Goal: Information Seeking & Learning: Compare options

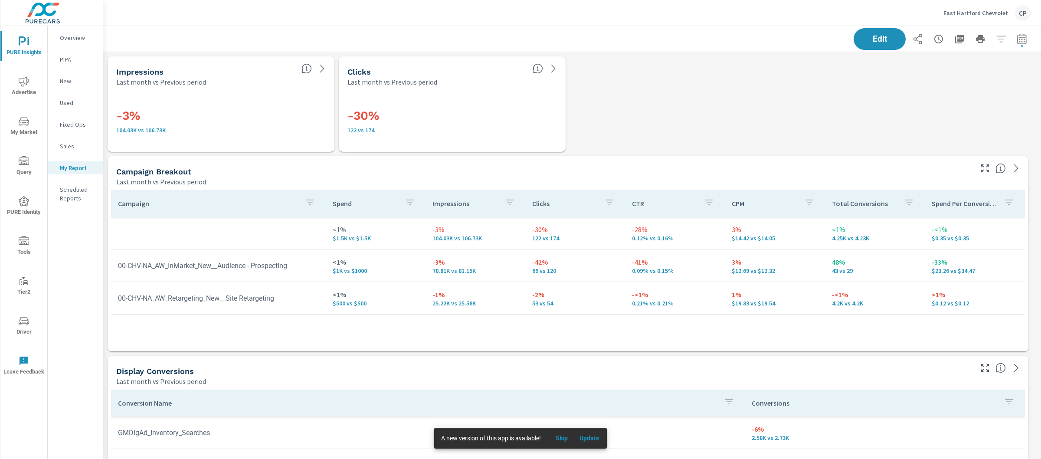
scroll to position [3412, 946]
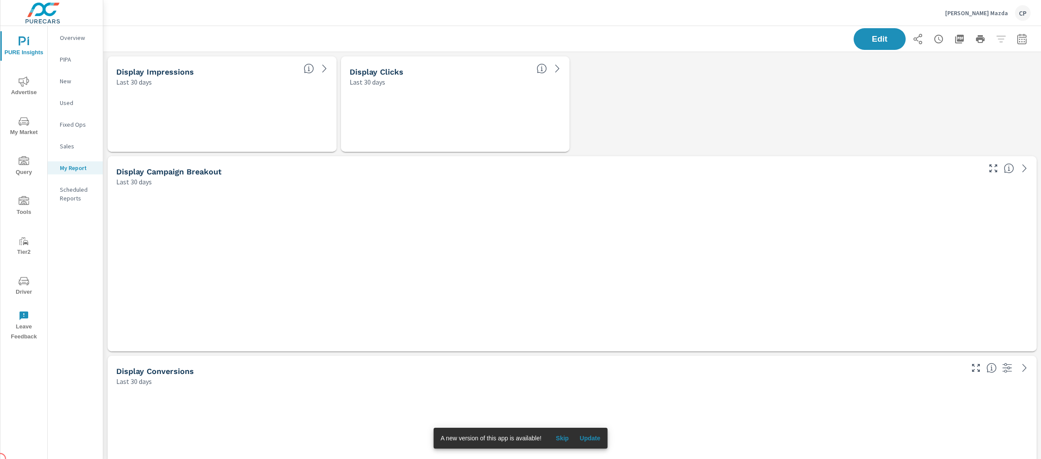
scroll to position [2714, 946]
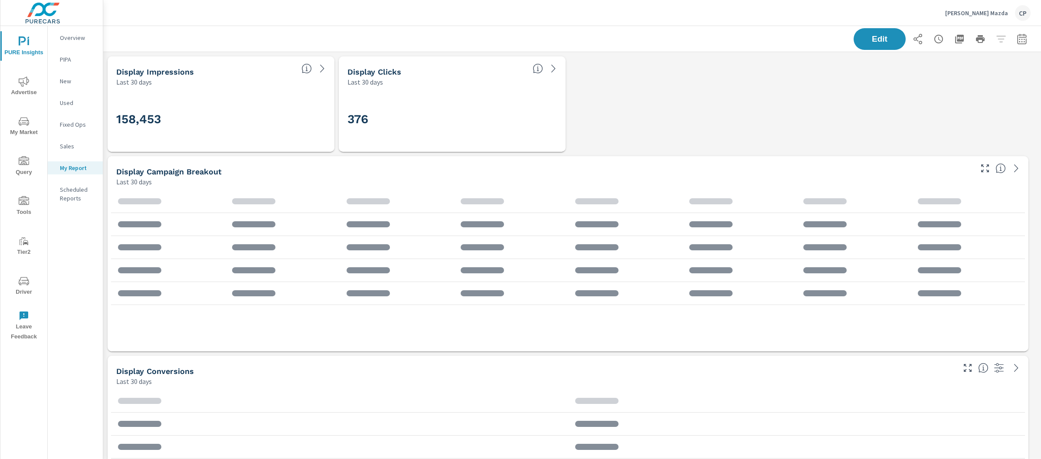
scroll to position [2714, 946]
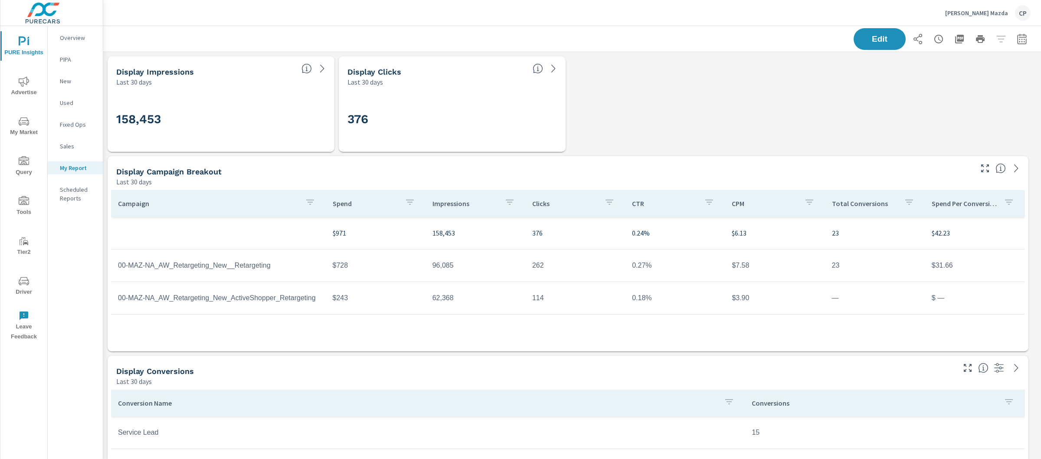
click at [1016, 39] on icon "button" at bounding box center [1021, 39] width 10 height 10
select select "Last 30 days"
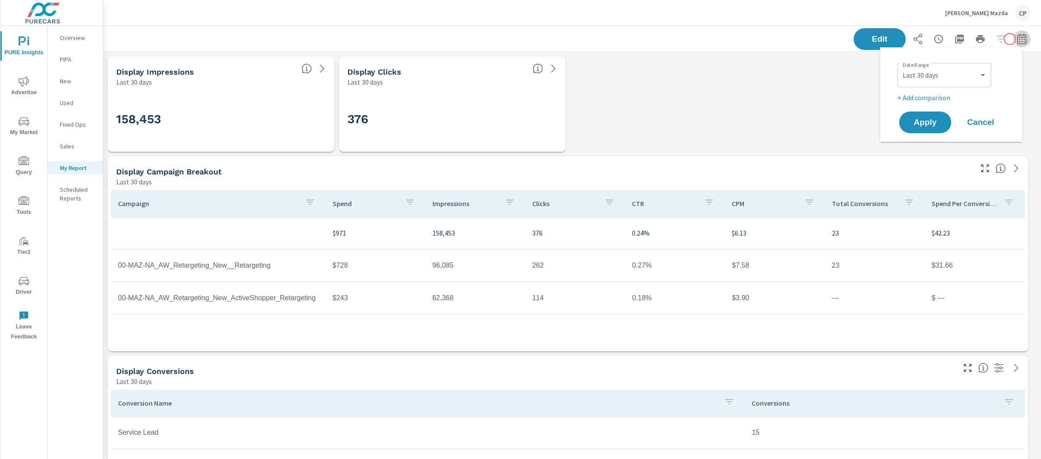
click at [1016, 39] on icon "button" at bounding box center [1021, 39] width 10 height 10
click at [943, 74] on select "Custom [DATE] Last week Last 7 days Last 14 days Last 30 days Last 45 days Last…" at bounding box center [944, 74] width 87 height 17
click at [901, 66] on select "Custom [DATE] Last week Last 7 days Last 14 days Last 30 days Last 45 days Last…" at bounding box center [944, 74] width 87 height 17
select select "Last month"
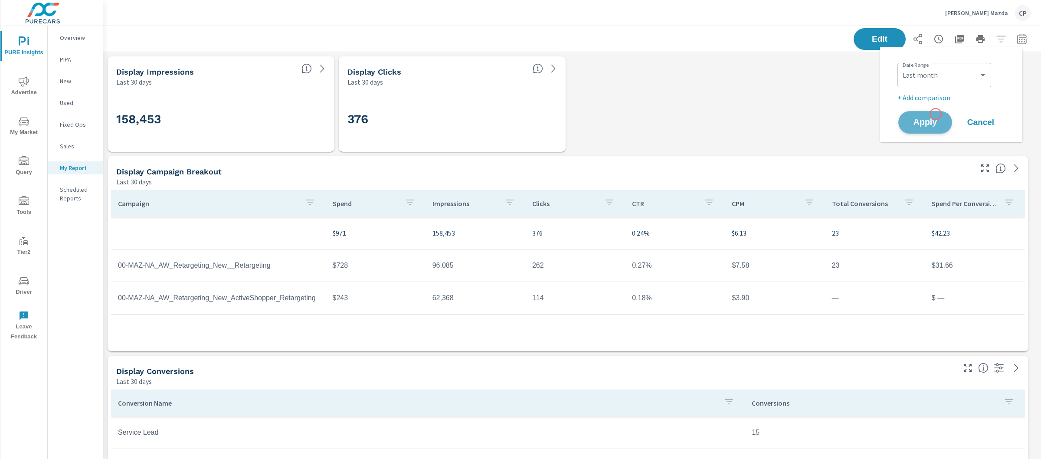
click at [935, 114] on button "Apply" at bounding box center [925, 122] width 54 height 23
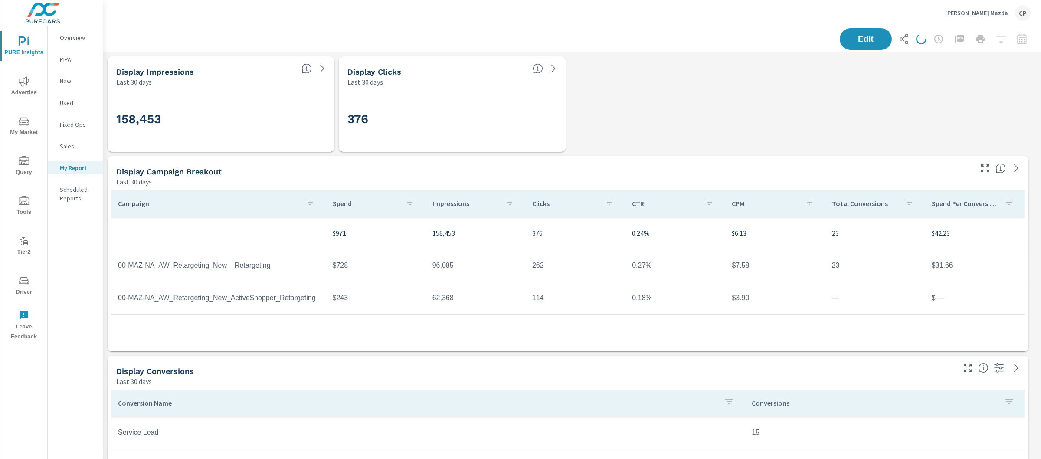
scroll to position [2714, 946]
click at [1017, 38] on icon "button" at bounding box center [1021, 38] width 9 height 10
select select "Last month"
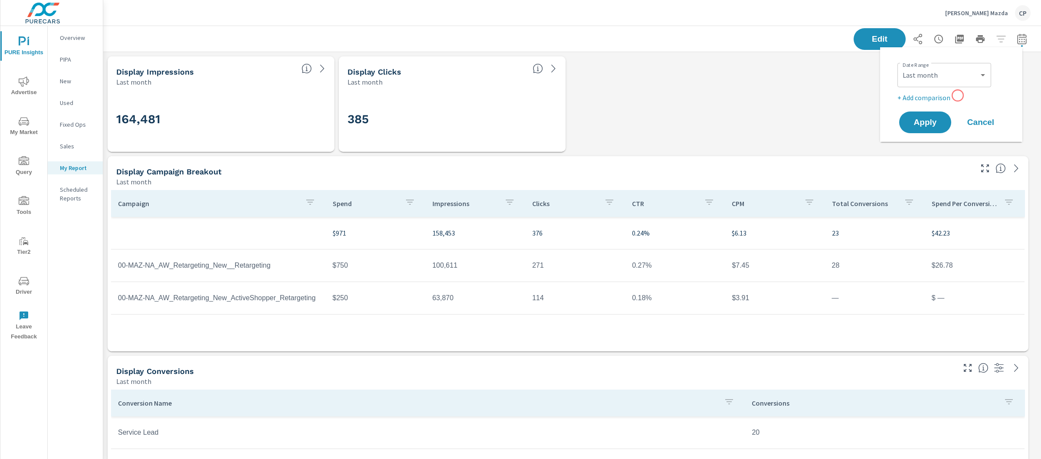
click at [955, 96] on p "+ Add comparison" at bounding box center [952, 97] width 111 height 10
click at [954, 102] on div "Custom Previous period Previous month Previous year ​" at bounding box center [944, 113] width 94 height 24
click at [964, 120] on select "Custom Previous period Previous month Previous year" at bounding box center [944, 113] width 87 height 17
click at [901, 105] on select "Custom Previous period Previous month Previous year" at bounding box center [944, 113] width 87 height 17
click at [960, 108] on select "Custom Previous period Previous month Previous year" at bounding box center [944, 113] width 87 height 17
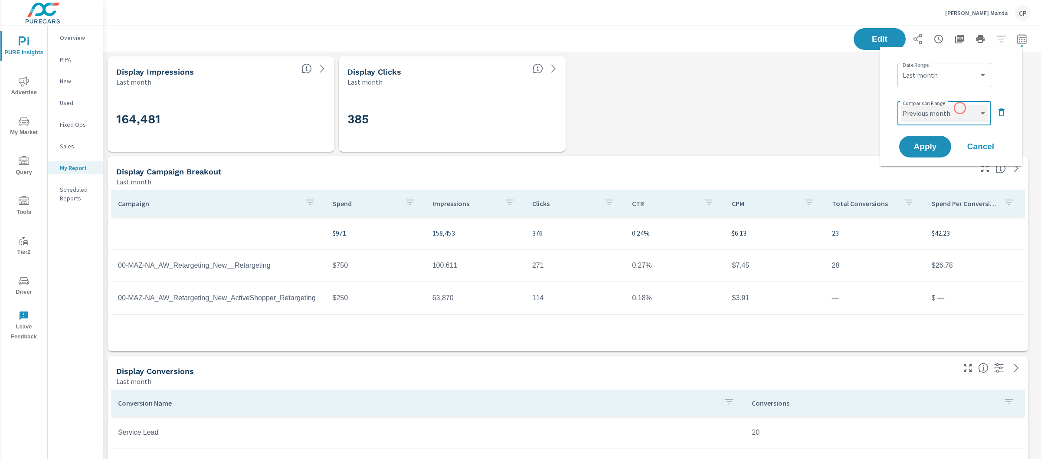
click at [901, 105] on select "Custom Previous period Previous month Previous year" at bounding box center [944, 113] width 87 height 17
select select "Previous month"
click at [916, 153] on button "Apply" at bounding box center [925, 146] width 54 height 23
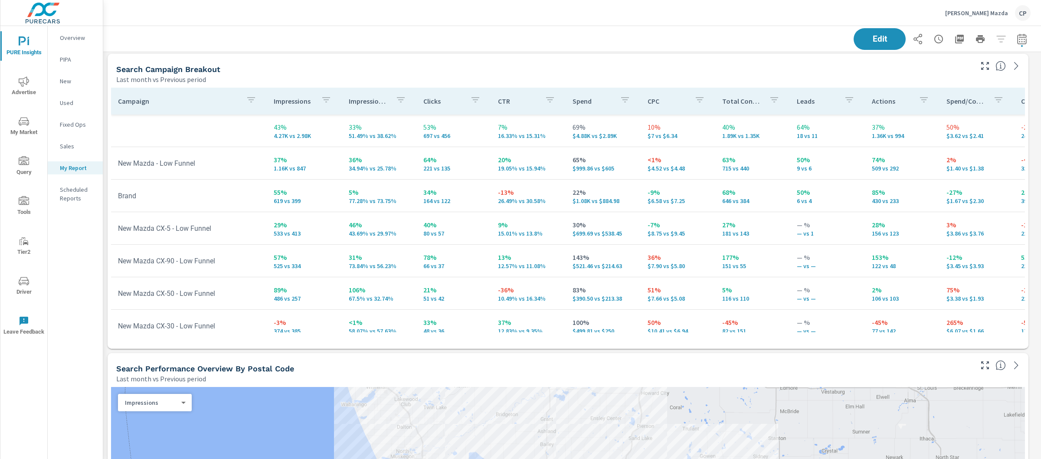
scroll to position [9, 0]
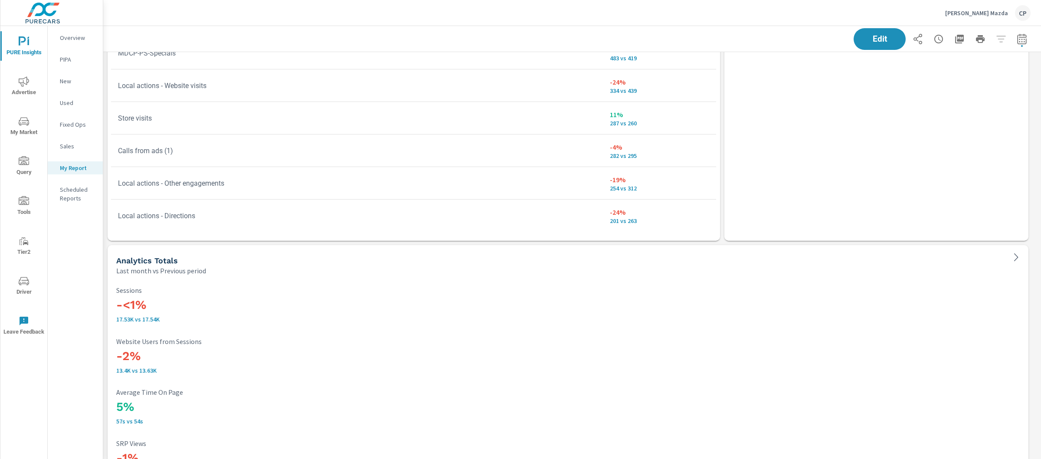
scroll to position [2290, 0]
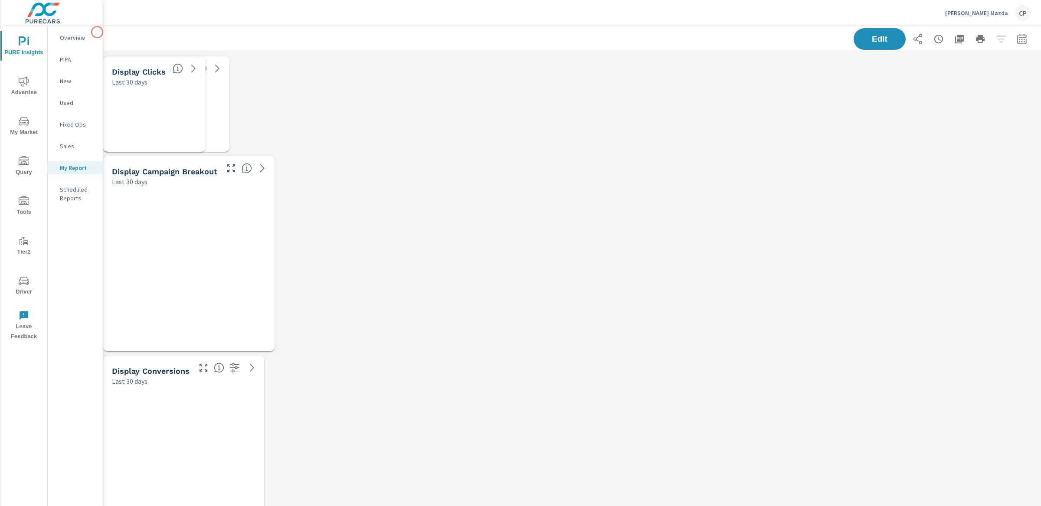
scroll to position [2714, 946]
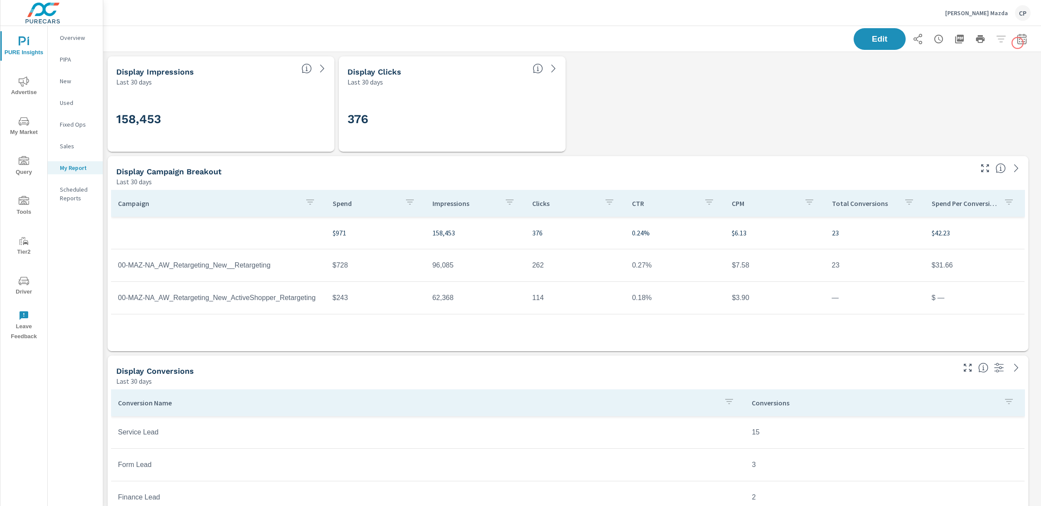
click at [1016, 39] on icon "button" at bounding box center [1021, 39] width 10 height 10
click at [936, 81] on select "Custom [DATE] Last week Last 7 days Last 14 days Last 30 days Last 45 days Last…" at bounding box center [944, 74] width 87 height 17
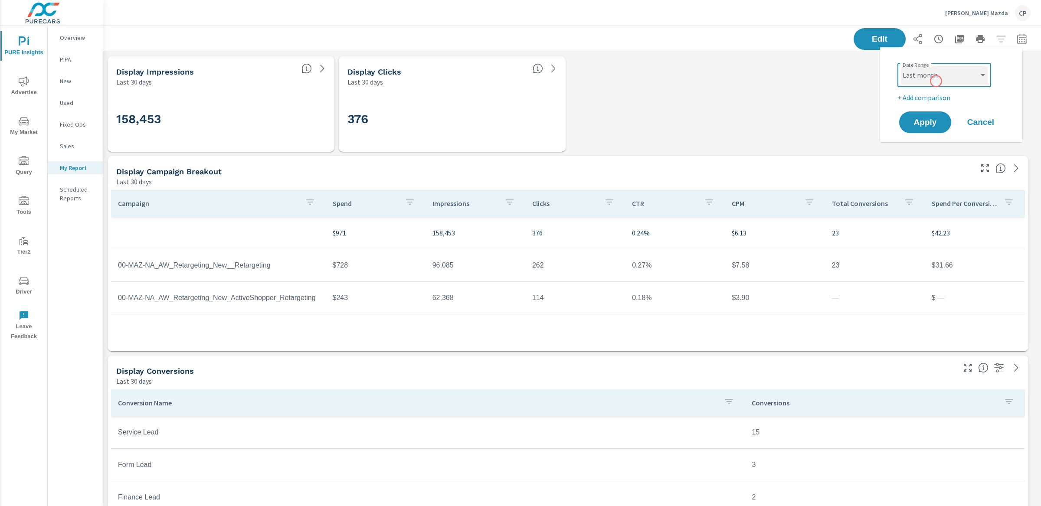
click at [901, 66] on select "Custom [DATE] Last week Last 7 days Last 14 days Last 30 days Last 45 days Last…" at bounding box center [944, 74] width 87 height 17
select select "Last month"
click at [940, 116] on button "Apply" at bounding box center [925, 122] width 54 height 23
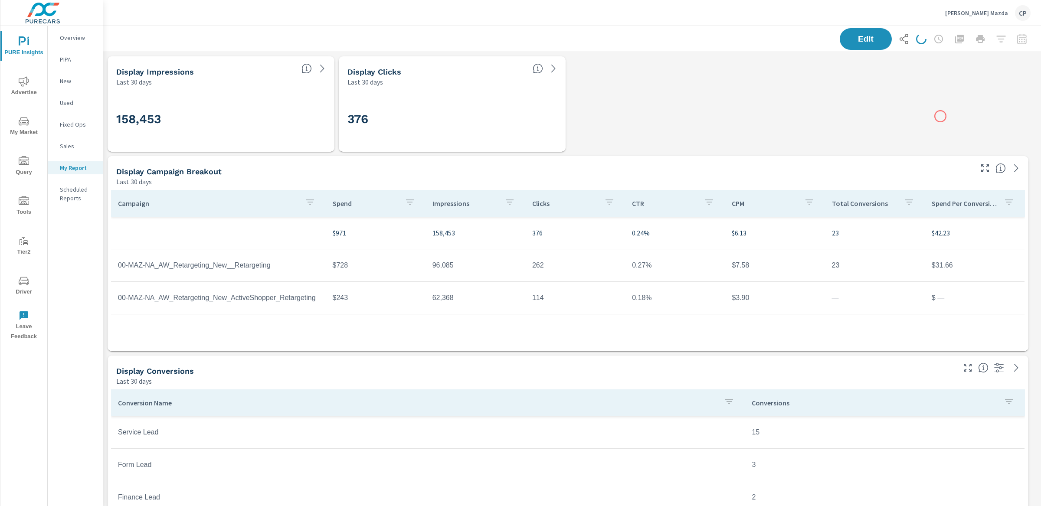
scroll to position [2714, 946]
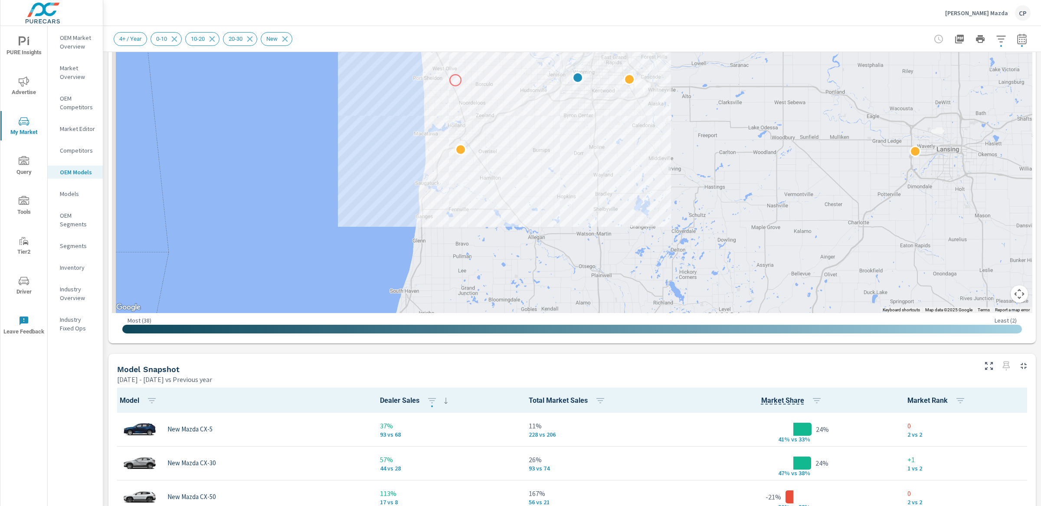
scroll to position [265, 0]
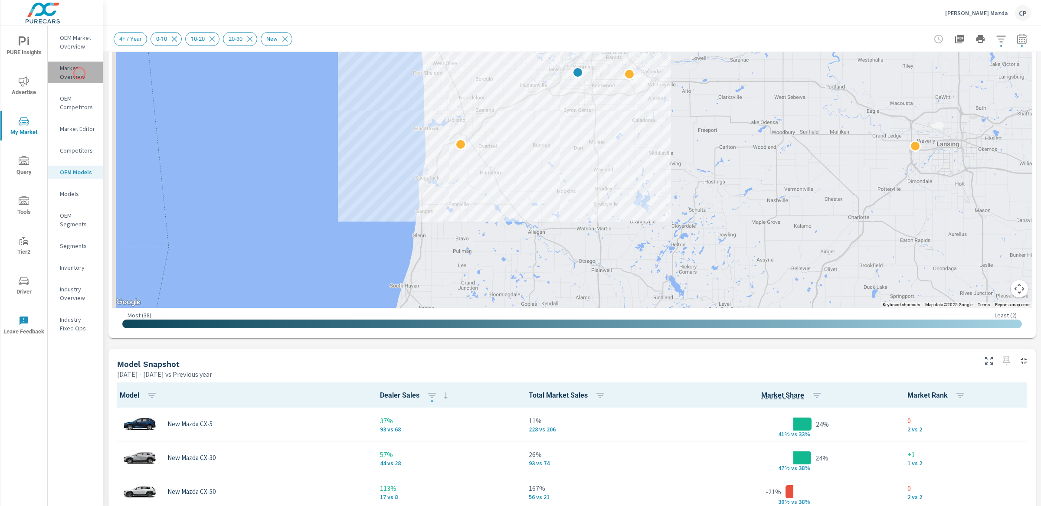
click at [79, 73] on p "Market Overview" at bounding box center [78, 72] width 36 height 17
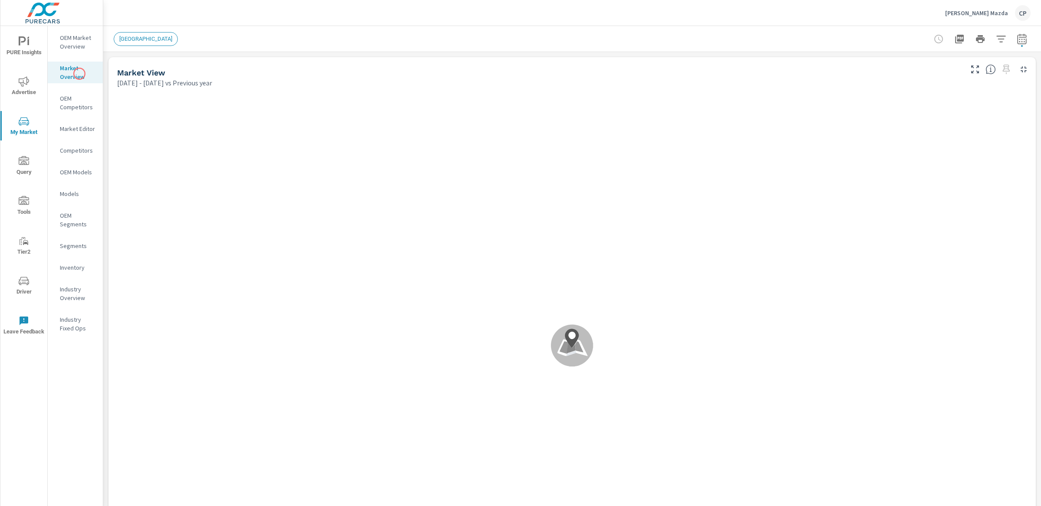
scroll to position [0, 0]
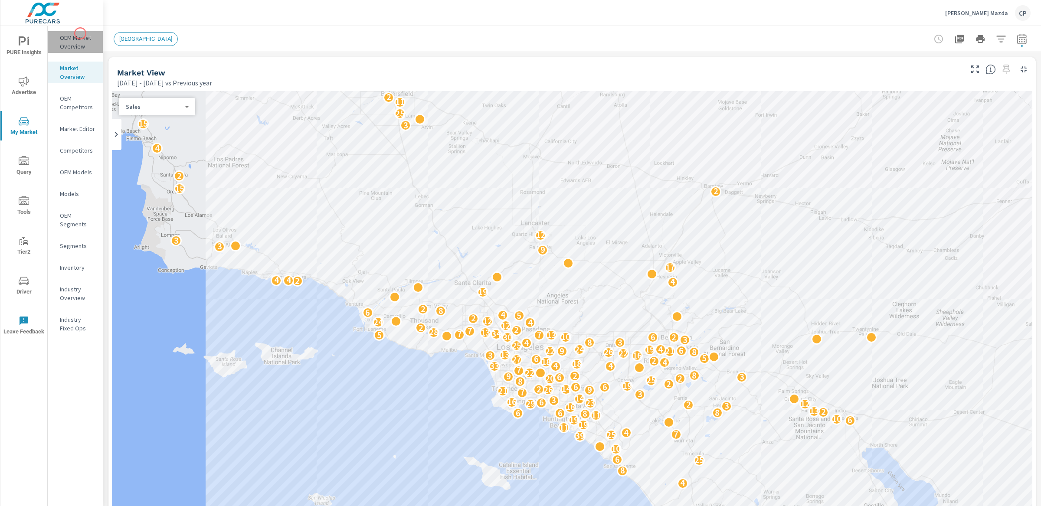
click at [80, 33] on p "OEM Market Overview" at bounding box center [78, 41] width 36 height 17
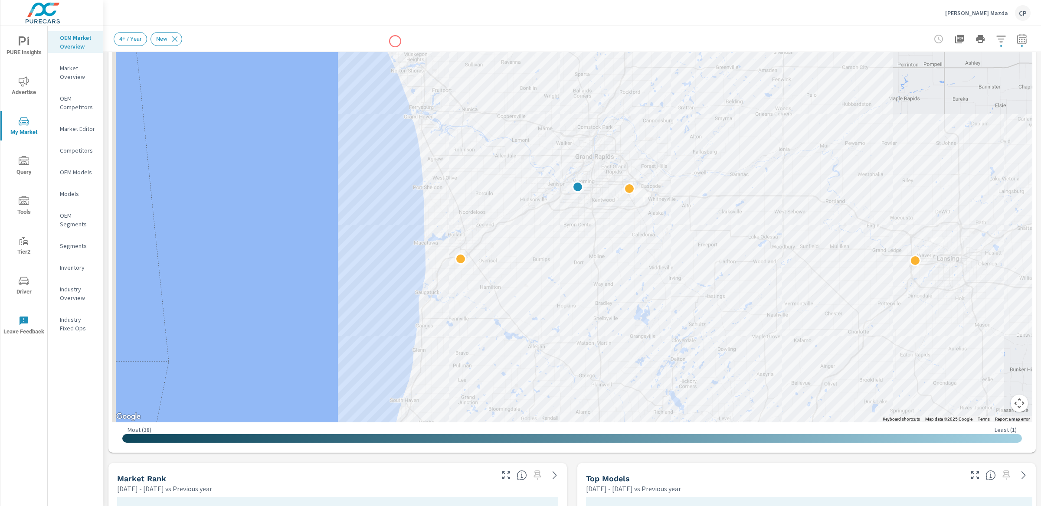
scroll to position [293, 0]
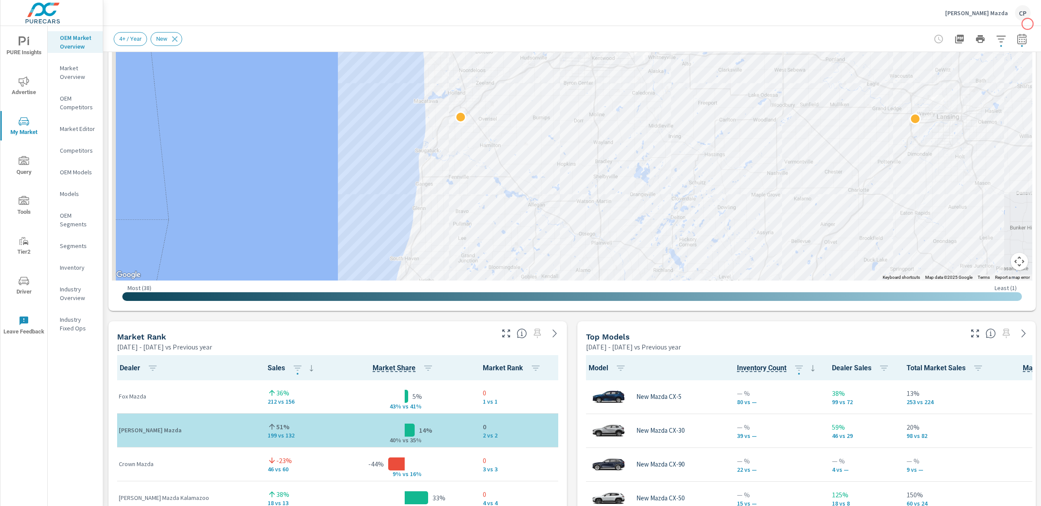
click at [1017, 34] on icon "button" at bounding box center [1021, 38] width 9 height 10
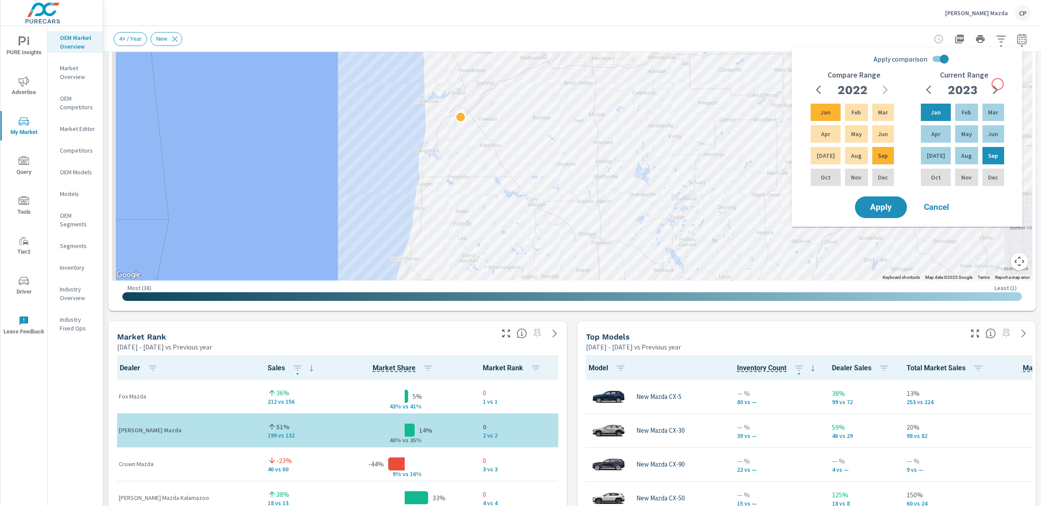
click at [996, 88] on icon "button" at bounding box center [995, 90] width 10 height 10
click at [965, 155] on p "Aug" at bounding box center [966, 155] width 10 height 9
click at [931, 100] on div "Current Range 2025 Jan Feb Mar Apr May Jun Jul Aug Sep Oct Nov Dec" at bounding box center [963, 133] width 110 height 124
click at [935, 112] on p "Jan" at bounding box center [936, 112] width 10 height 9
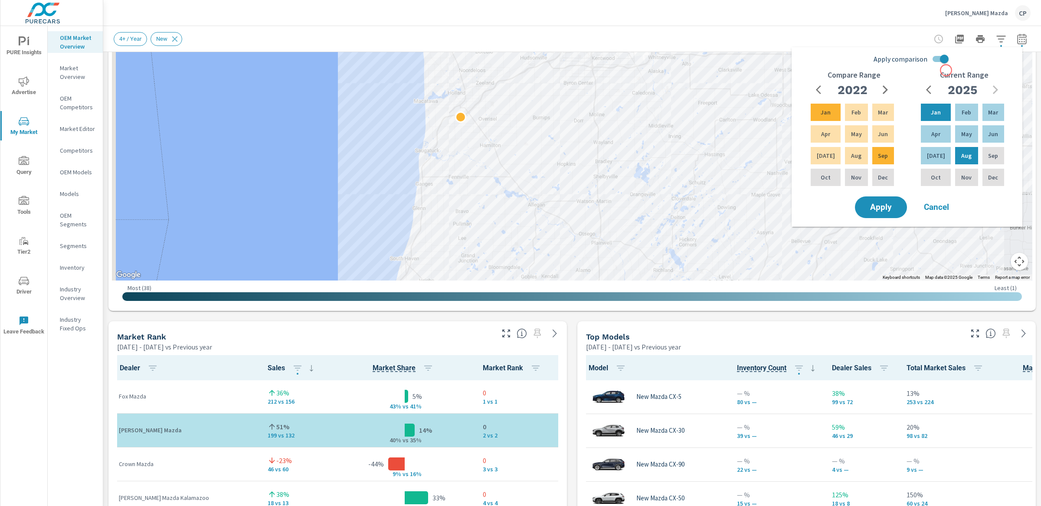
click at [945, 67] on input "Apply comparison" at bounding box center [943, 59] width 49 height 16
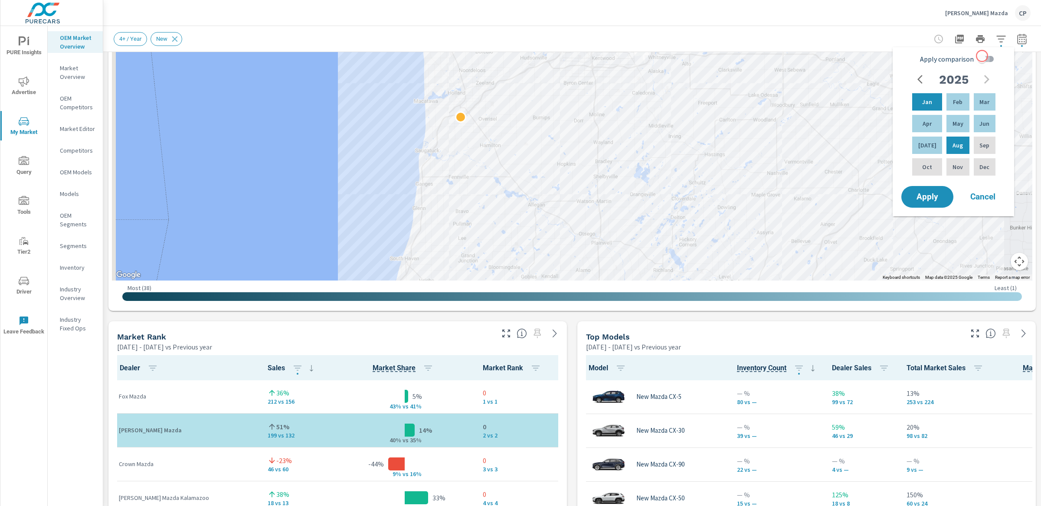
click at [982, 56] on input "Apply comparison" at bounding box center [981, 59] width 49 height 16
checkbox input "true"
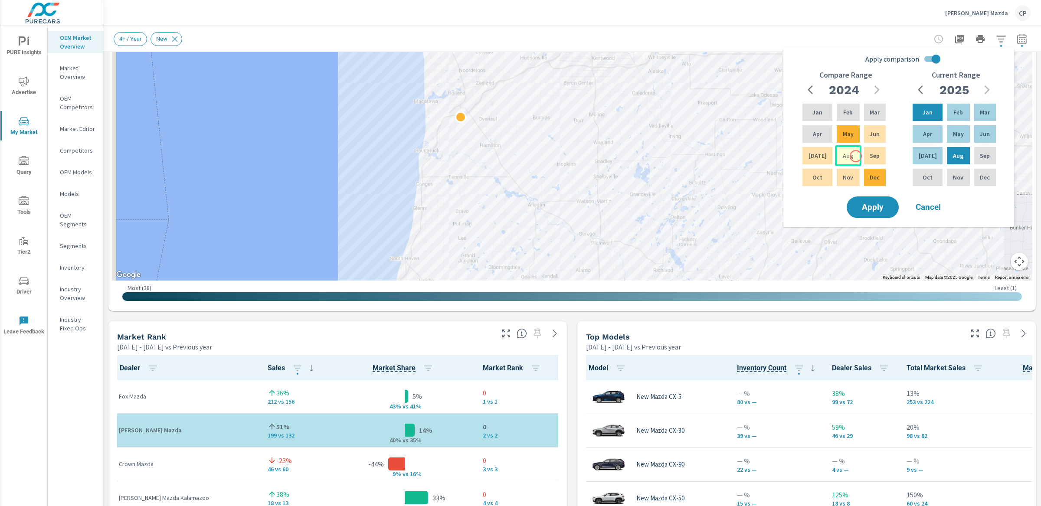
click at [855, 156] on div "Aug" at bounding box center [848, 155] width 26 height 21
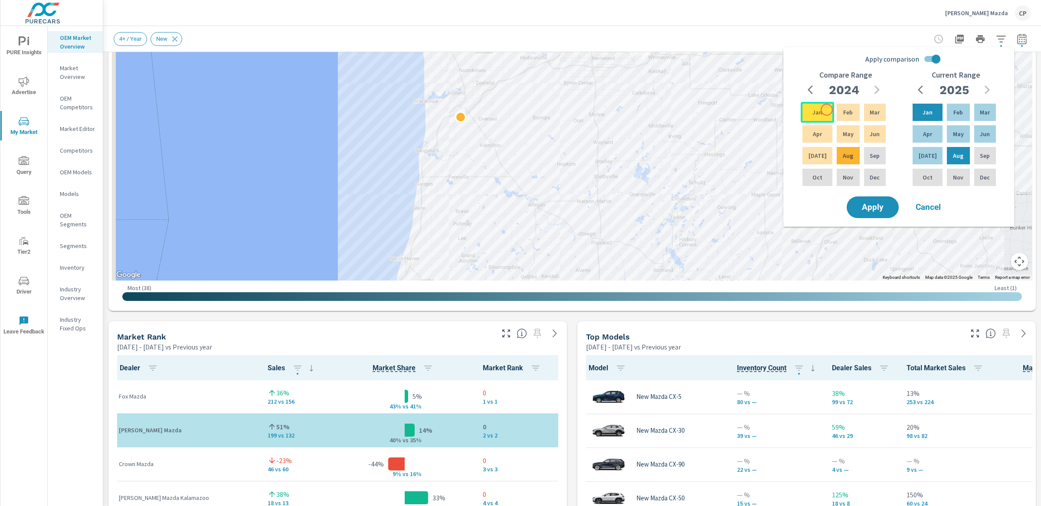
click at [826, 111] on div "Jan" at bounding box center [816, 112] width 33 height 21
click at [880, 203] on span "Apply" at bounding box center [873, 207] width 36 height 8
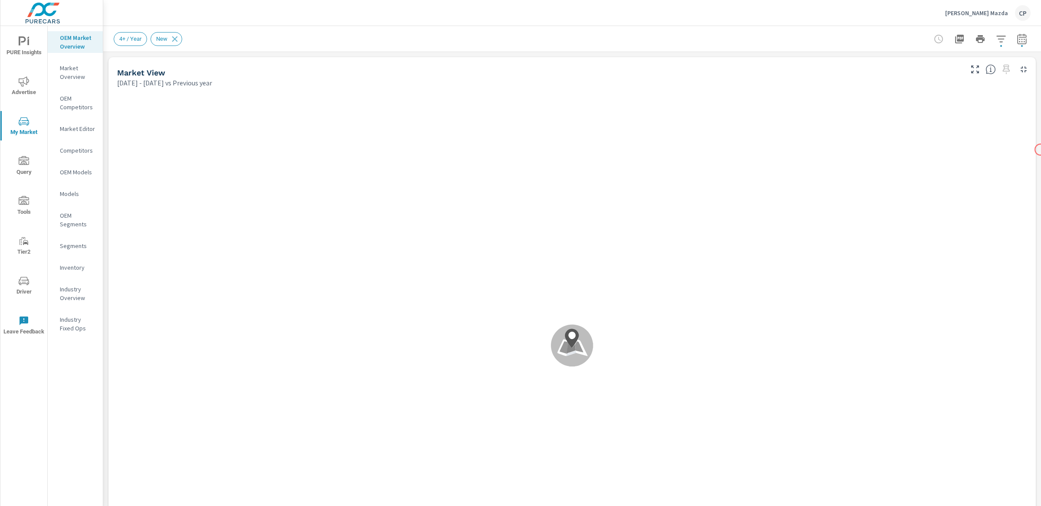
scroll to position [0, 0]
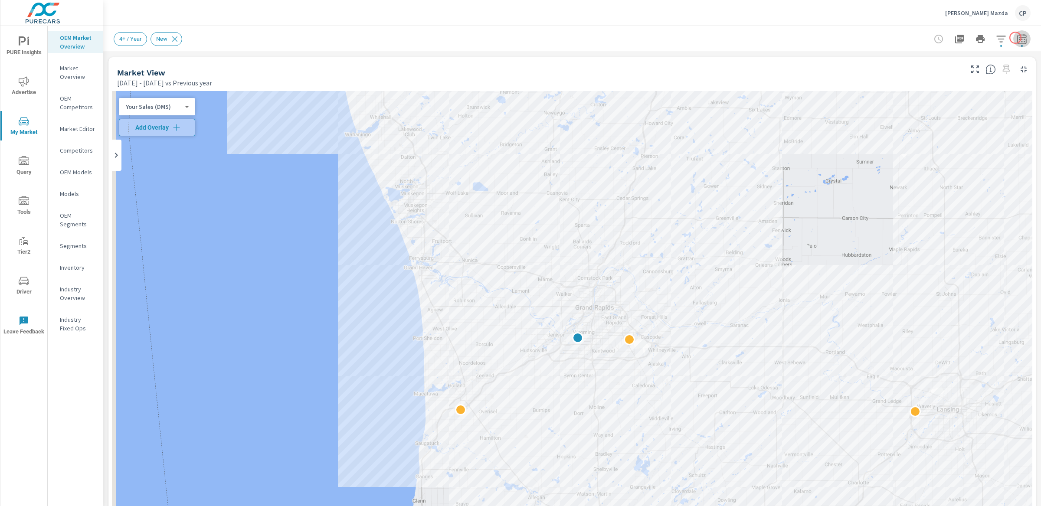
click at [1016, 38] on icon "button" at bounding box center [1021, 39] width 10 height 10
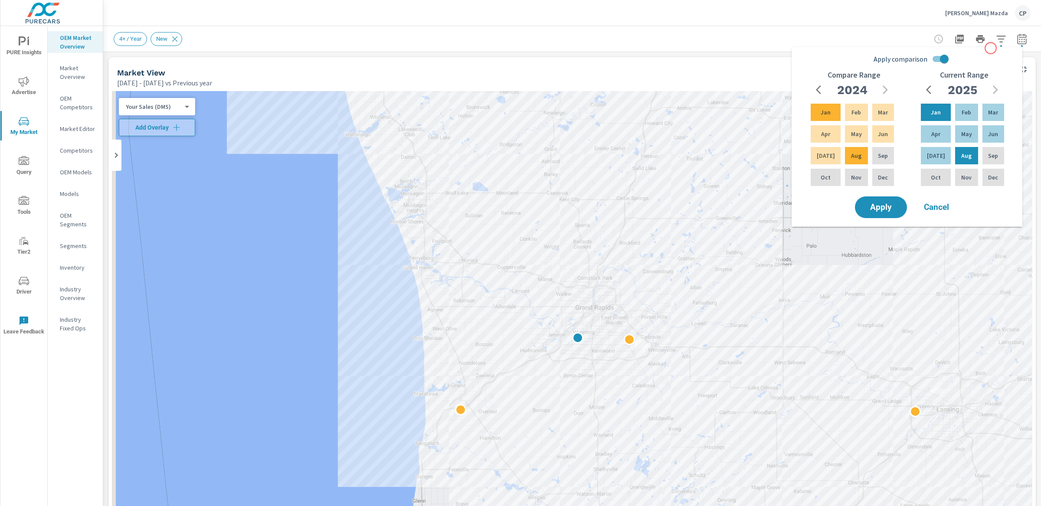
click at [990, 47] on div "Apply comparison Compare Range 2024 Jan Feb Mar Apr May Jun Jul Aug Sep Oct Nov…" at bounding box center [906, 133] width 231 height 173
click at [996, 39] on icon "button" at bounding box center [1001, 39] width 10 height 10
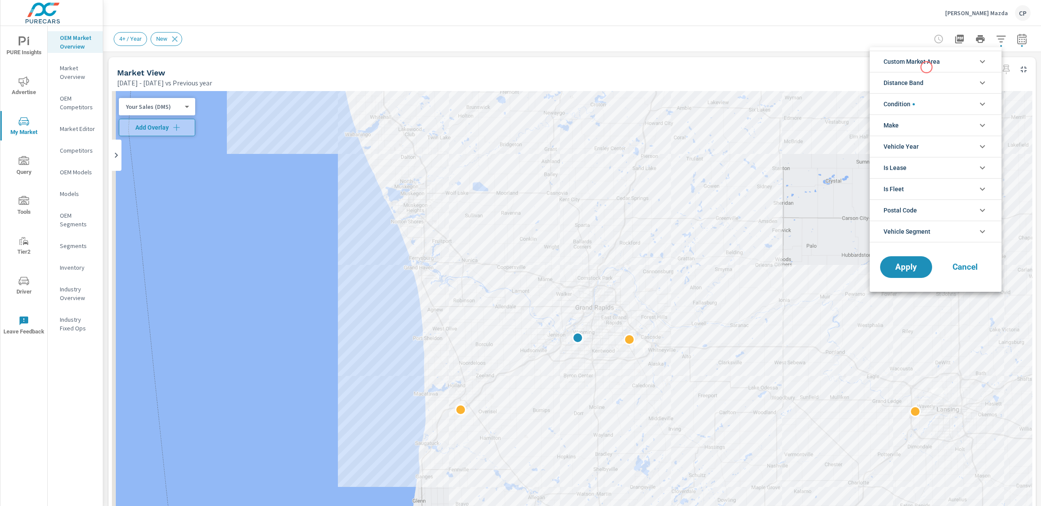
click at [926, 67] on span "Custom Market Area" at bounding box center [911, 61] width 56 height 21
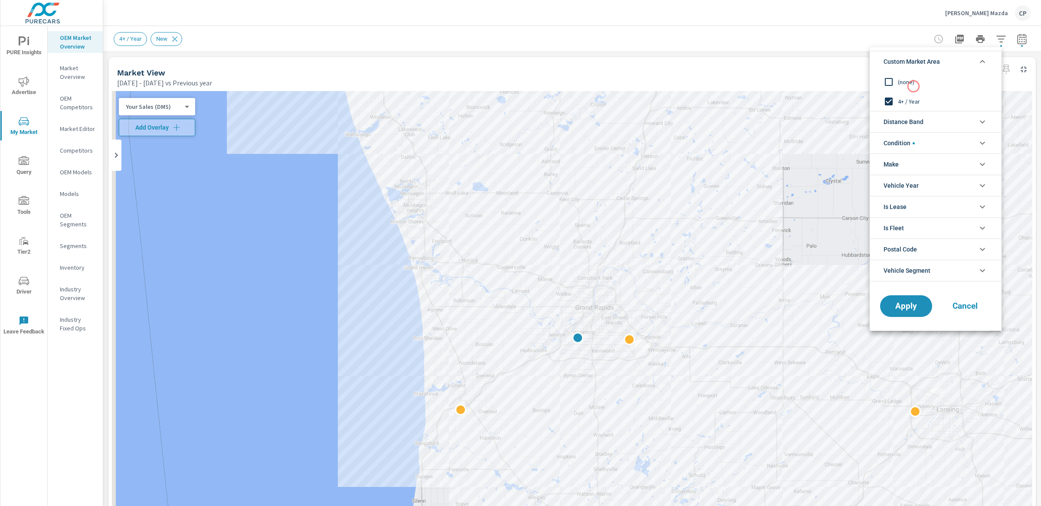
click at [913, 85] on span "(none)" at bounding box center [945, 82] width 95 height 10
click at [913, 128] on span "Distance Band" at bounding box center [903, 121] width 40 height 21
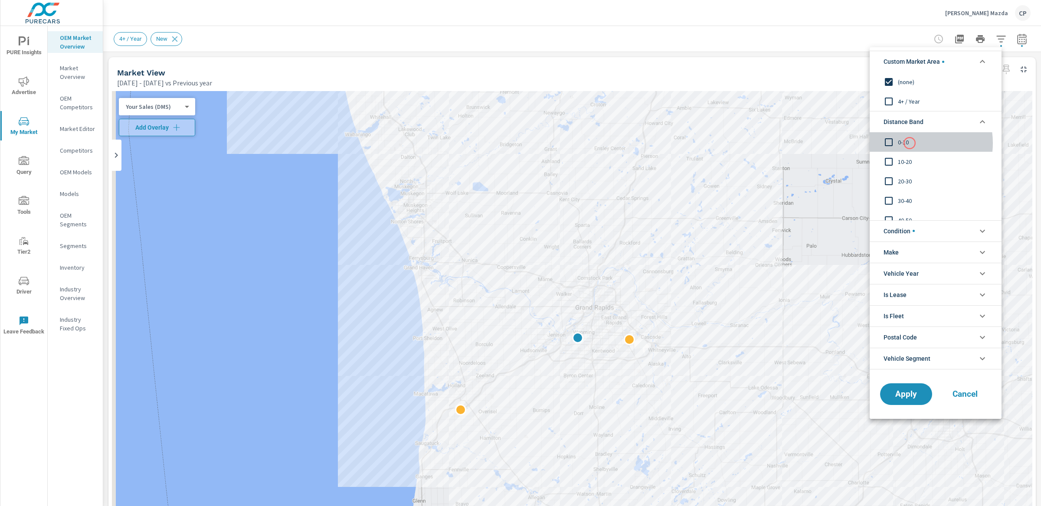
click at [909, 143] on span "0-10" at bounding box center [945, 142] width 95 height 10
click at [909, 155] on div "10-20" at bounding box center [934, 162] width 130 height 20
click at [927, 386] on button "Apply" at bounding box center [906, 394] width 54 height 23
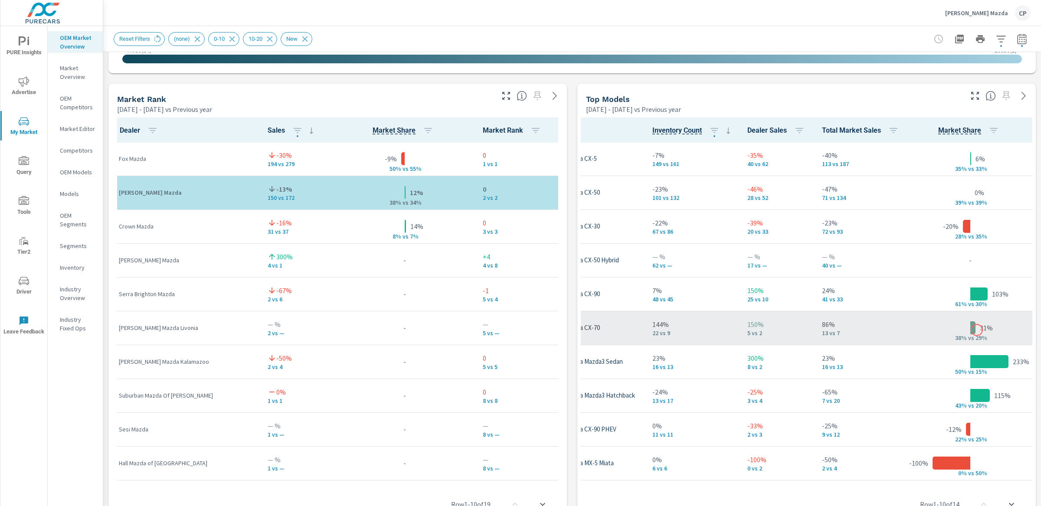
scroll to position [0, 91]
